Goal: Go to known website: Access a specific website the user already knows

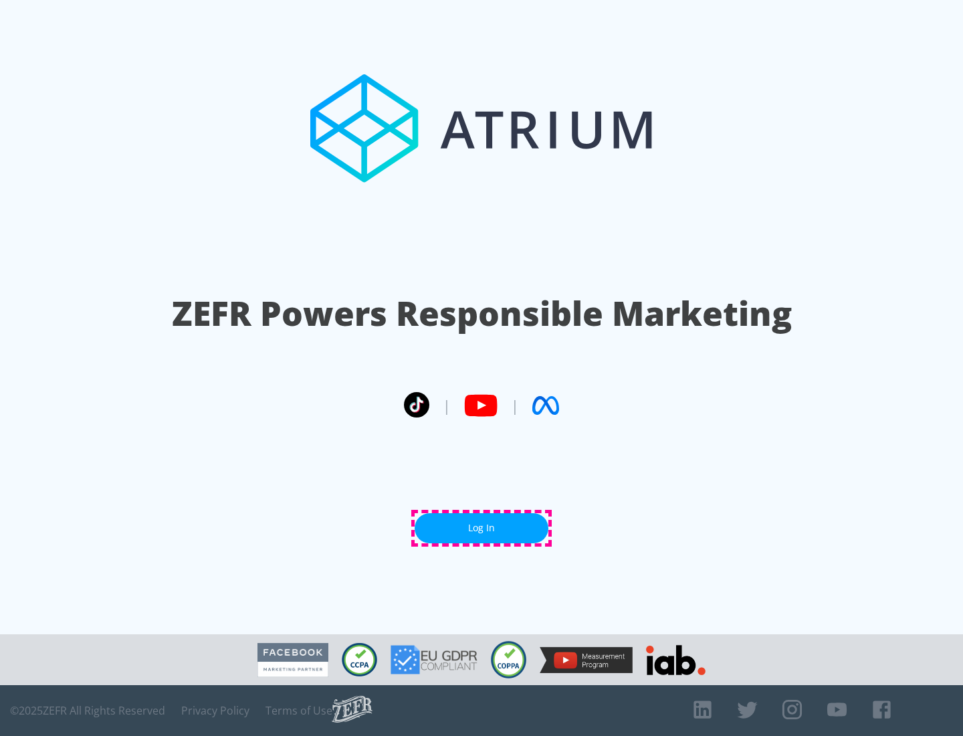
click at [481, 528] on link "Log In" at bounding box center [482, 528] width 134 height 30
